Goal: Task Accomplishment & Management: Complete application form

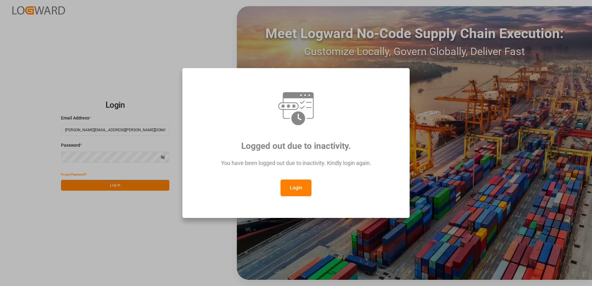
click at [298, 188] on button "Login" at bounding box center [295, 188] width 31 height 17
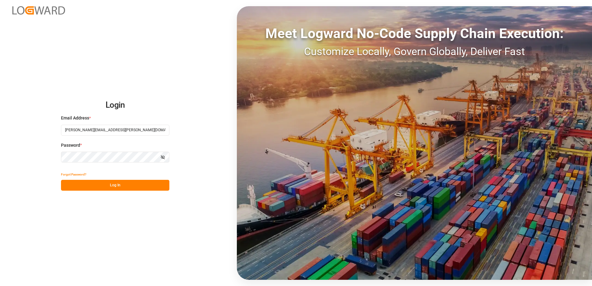
click at [136, 185] on button "Log In" at bounding box center [115, 185] width 108 height 11
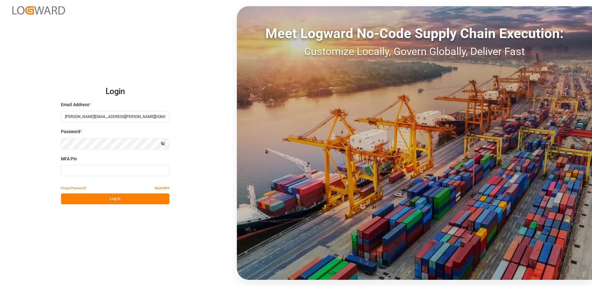
click at [85, 172] on input at bounding box center [115, 170] width 108 height 11
click at [98, 173] on input at bounding box center [115, 170] width 108 height 11
type input "694897"
click at [111, 197] on button "Log In" at bounding box center [115, 198] width 108 height 11
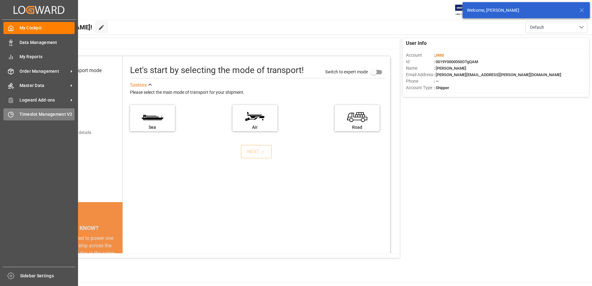
click at [16, 112] on div "Timeslot Management V2 Timeslot Management V2" at bounding box center [38, 114] width 71 height 12
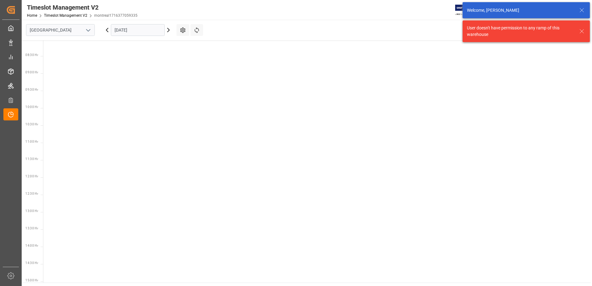
scroll to position [286, 0]
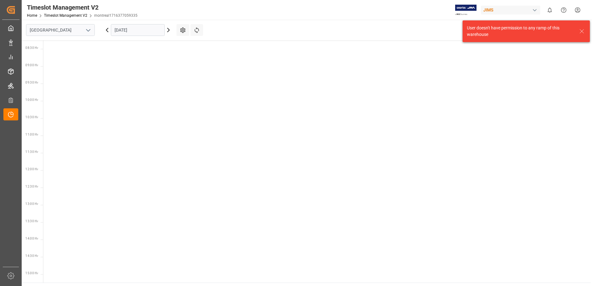
click at [88, 29] on icon "open menu" at bounding box center [88, 30] width 7 height 7
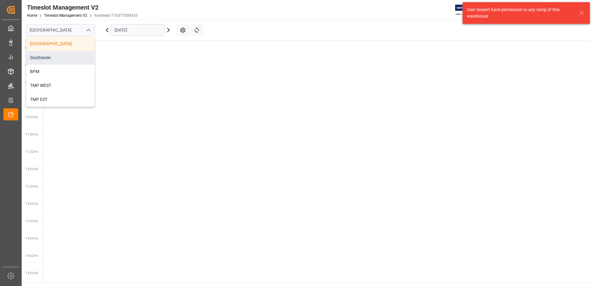
click at [63, 56] on div "Southaven" at bounding box center [60, 58] width 68 height 14
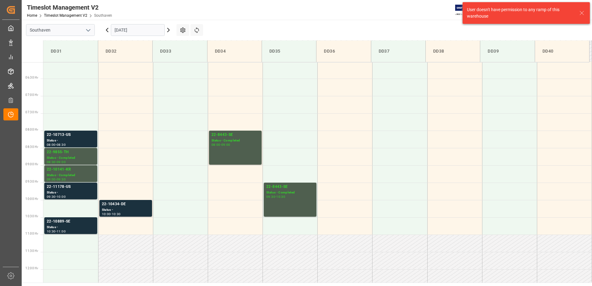
scroll to position [205, 0]
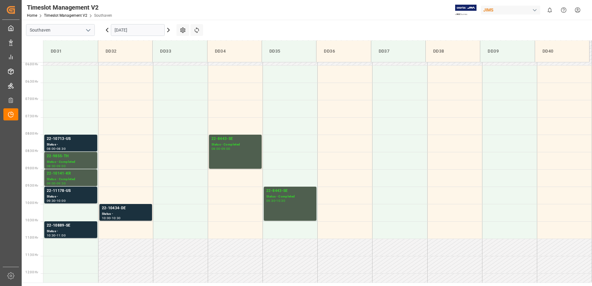
click at [90, 27] on icon "open menu" at bounding box center [88, 30] width 7 height 7
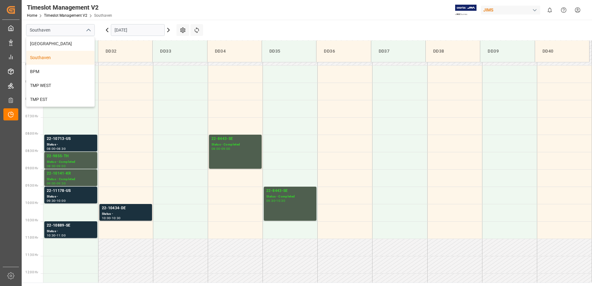
click at [139, 32] on input "[DATE]" at bounding box center [138, 30] width 54 height 12
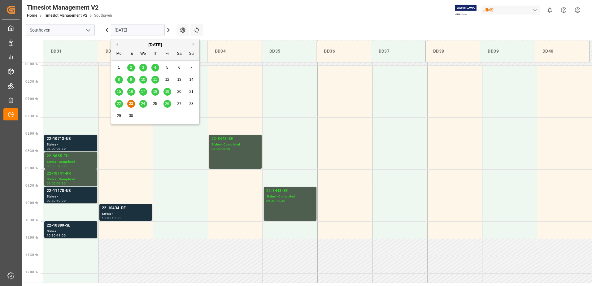
click at [143, 106] on span "24" at bounding box center [143, 104] width 4 height 4
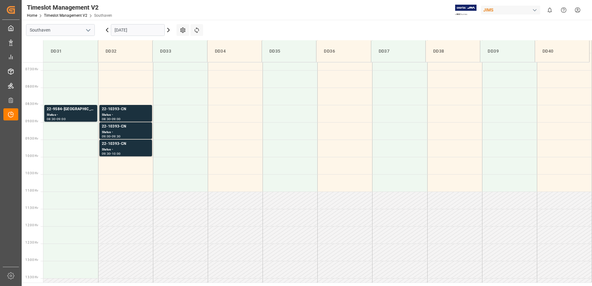
scroll to position [228, 0]
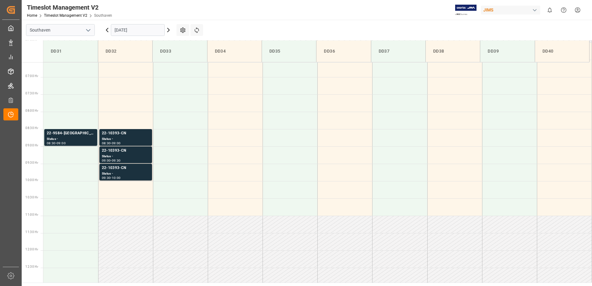
click at [167, 30] on icon at bounding box center [168, 29] width 7 height 7
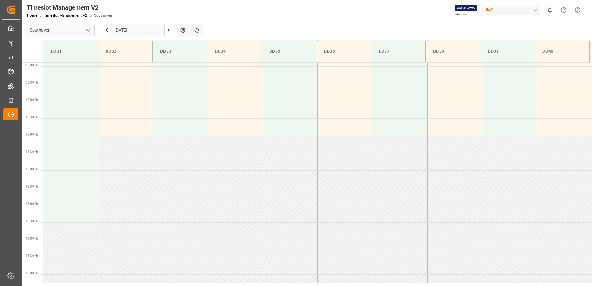
scroll to position [0, 0]
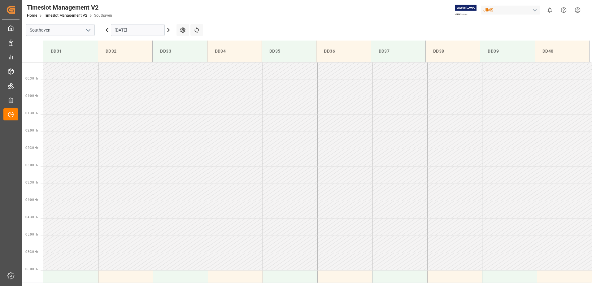
click at [103, 30] on div "[DATE]" at bounding box center [137, 30] width 77 height 20
click at [106, 30] on icon at bounding box center [106, 29] width 7 height 7
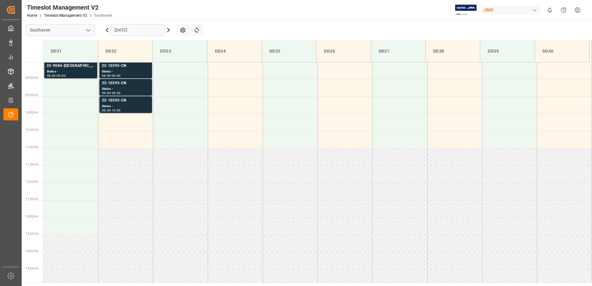
scroll to position [308, 0]
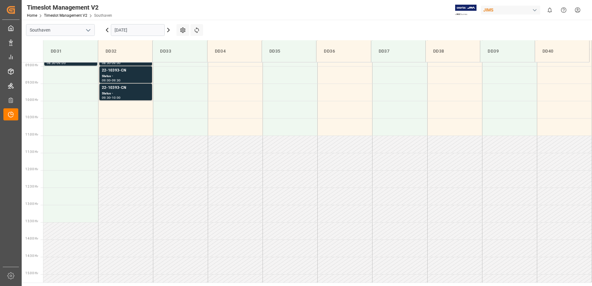
click at [106, 30] on icon at bounding box center [106, 29] width 7 height 7
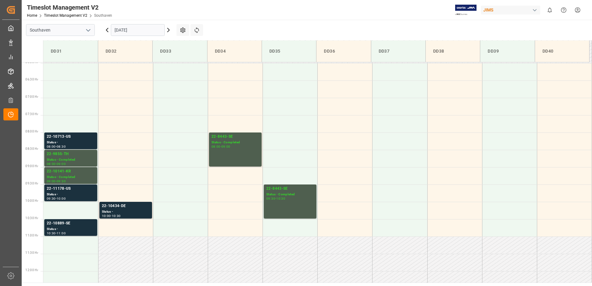
scroll to position [205, 0]
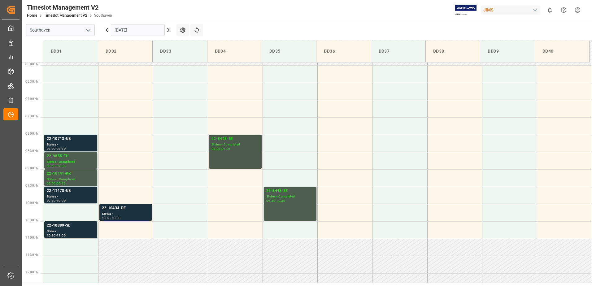
click at [241, 147] on div "08:00 - 09:00" at bounding box center [235, 148] width 48 height 3
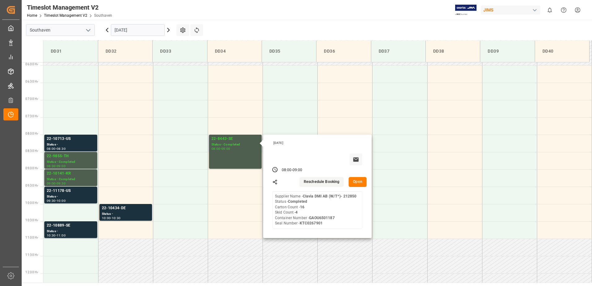
click at [361, 183] on button "Open" at bounding box center [358, 182] width 18 height 10
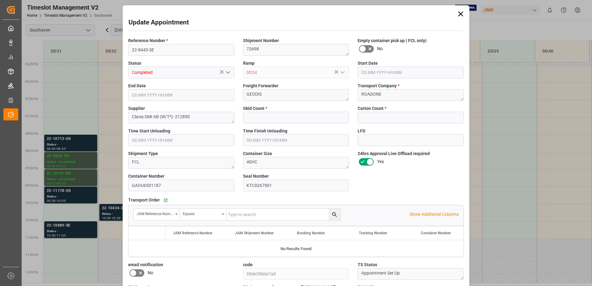
type input "4"
type input "16"
type input "[DATE] 08:00"
type input "[DATE] 09:00"
type input "[DATE] 18:17"
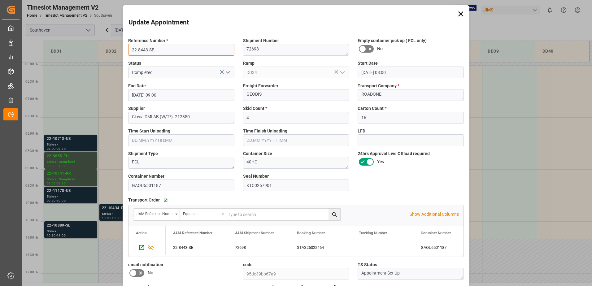
click at [155, 50] on input "22-8443-SE" at bounding box center [181, 50] width 106 height 12
